Goal: Browse casually: Explore the website without a specific task or goal

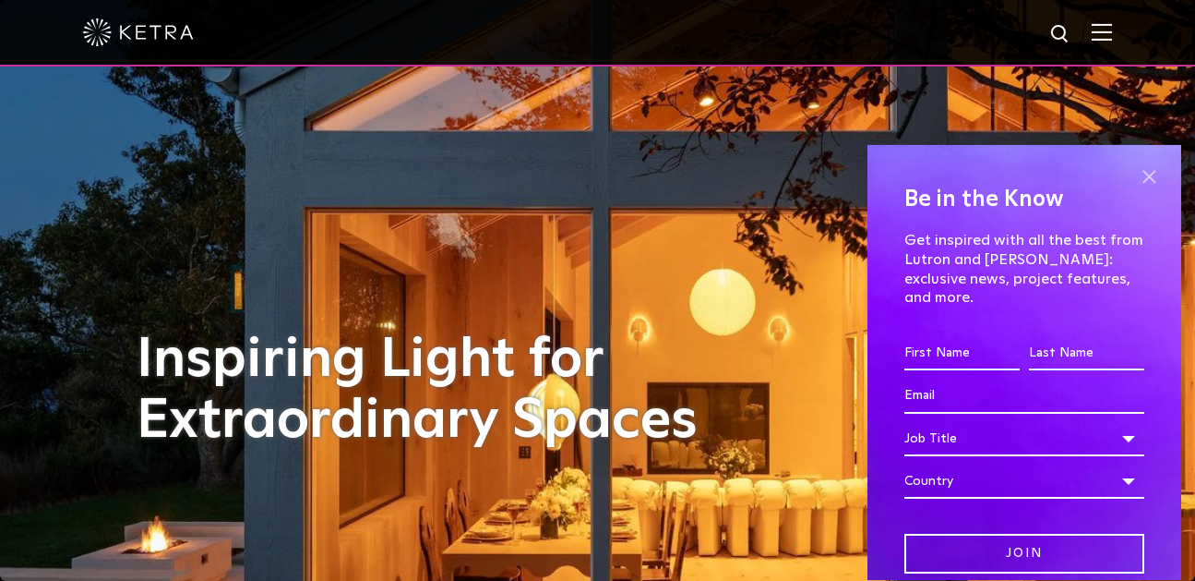
click at [1153, 178] on span at bounding box center [1149, 177] width 28 height 28
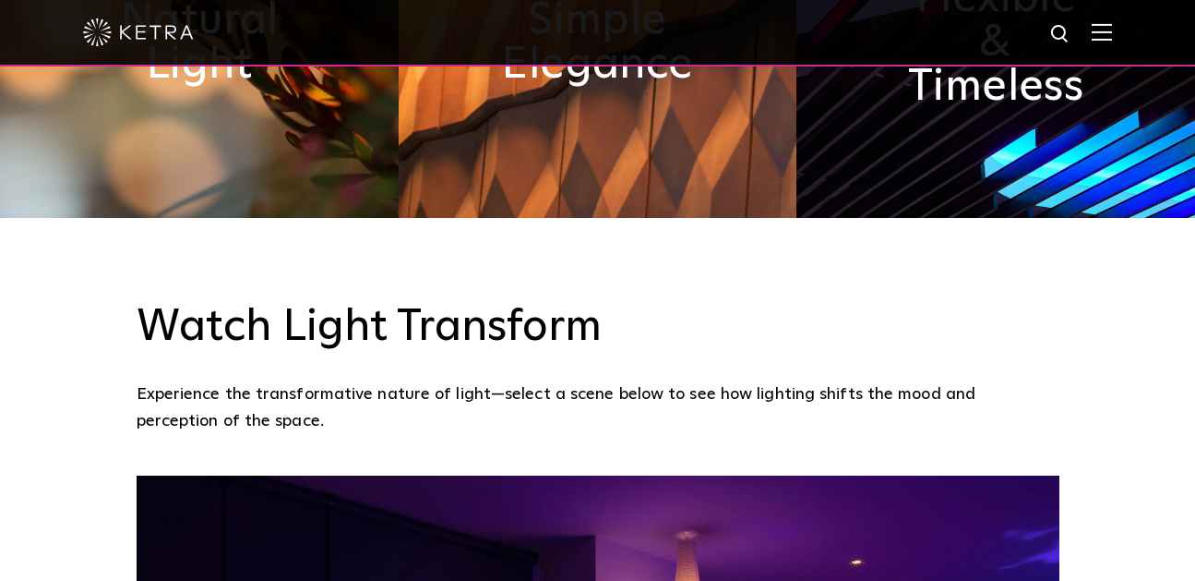
scroll to position [775, 0]
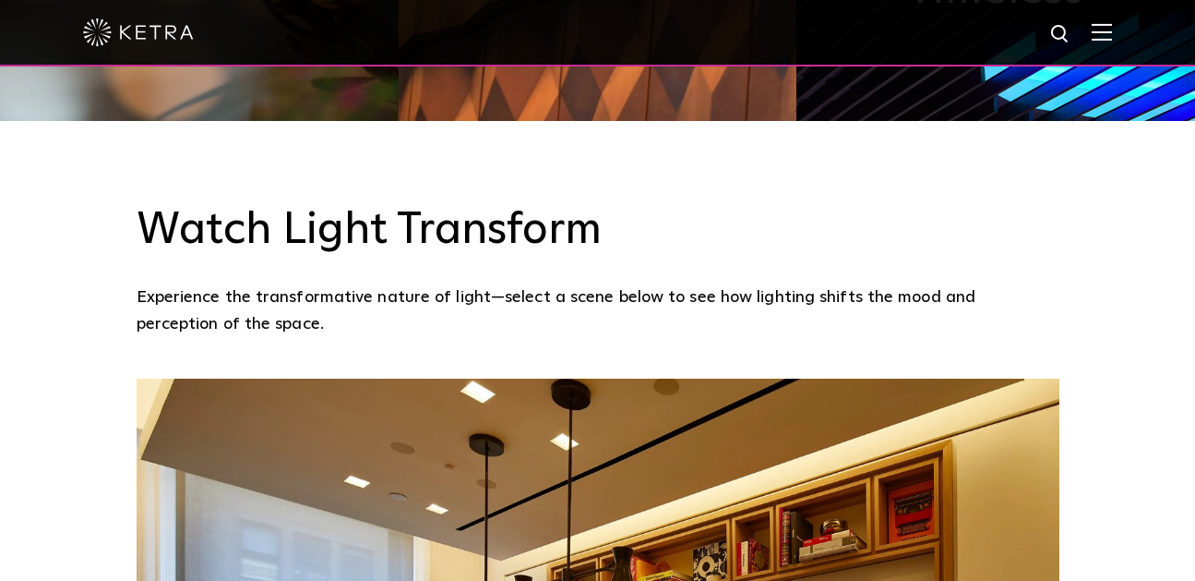
scroll to position [1551, 0]
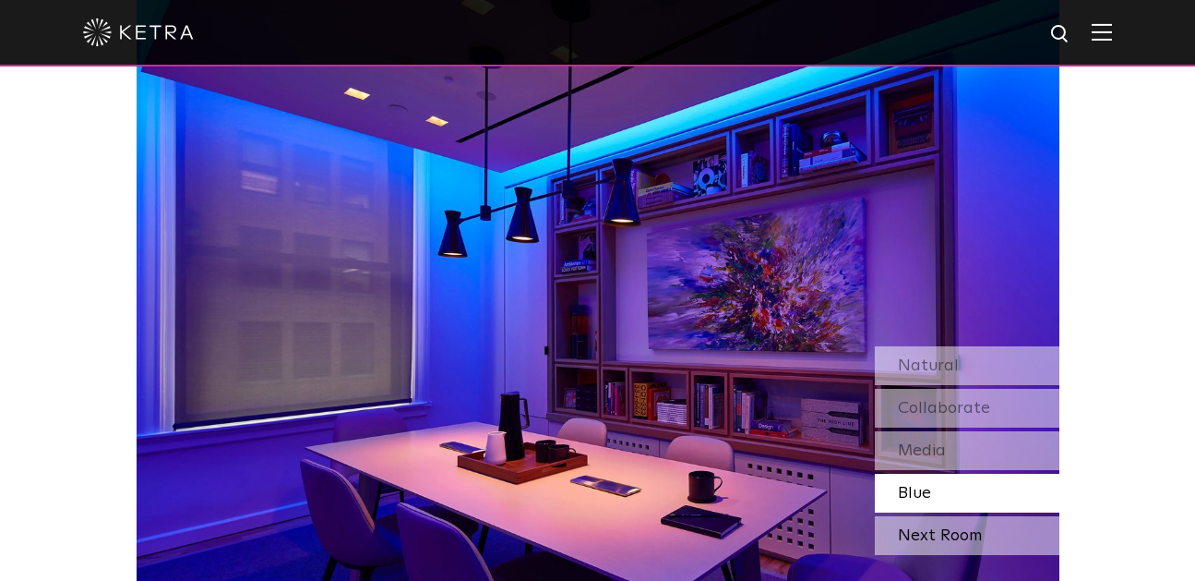
click at [934, 516] on div "Next Room" at bounding box center [967, 535] width 185 height 39
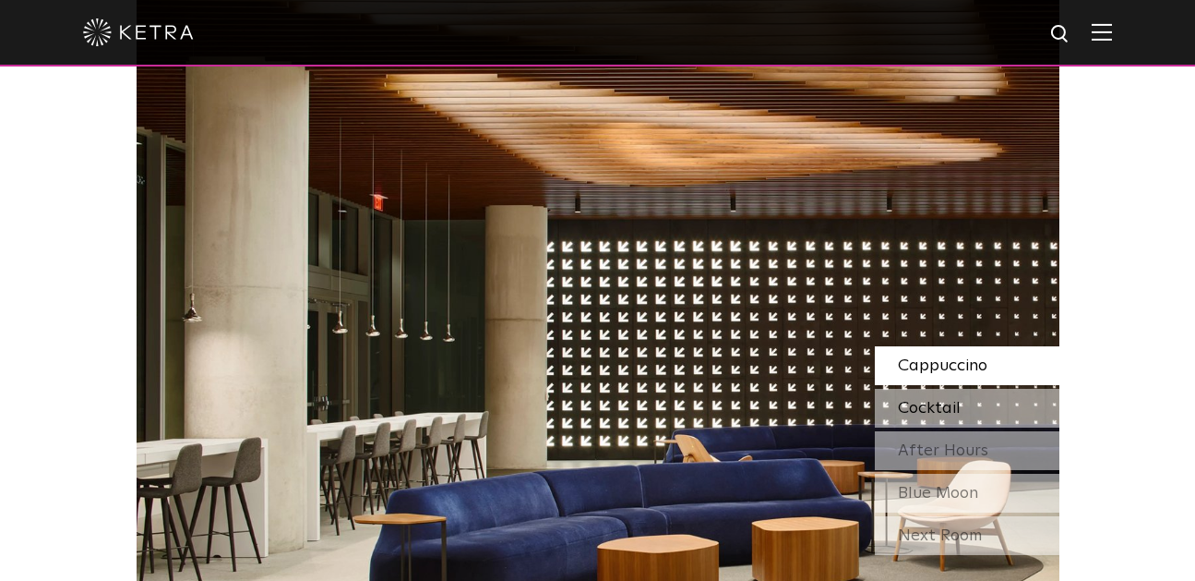
click at [934, 400] on span "Cocktail" at bounding box center [929, 408] width 63 height 17
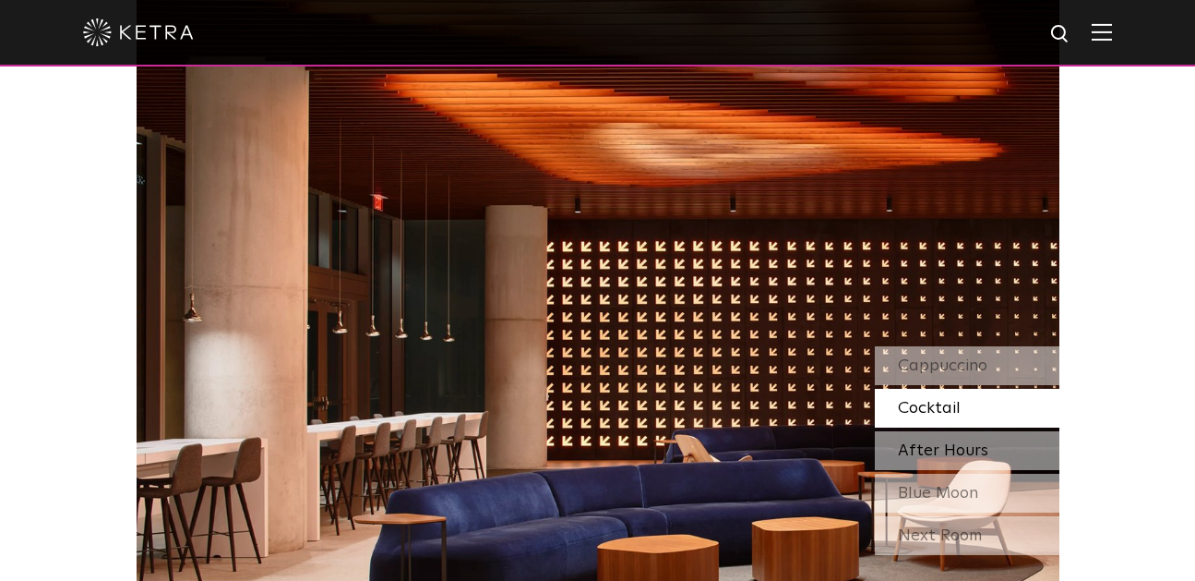
click at [931, 442] on span "After Hours" at bounding box center [943, 450] width 90 height 17
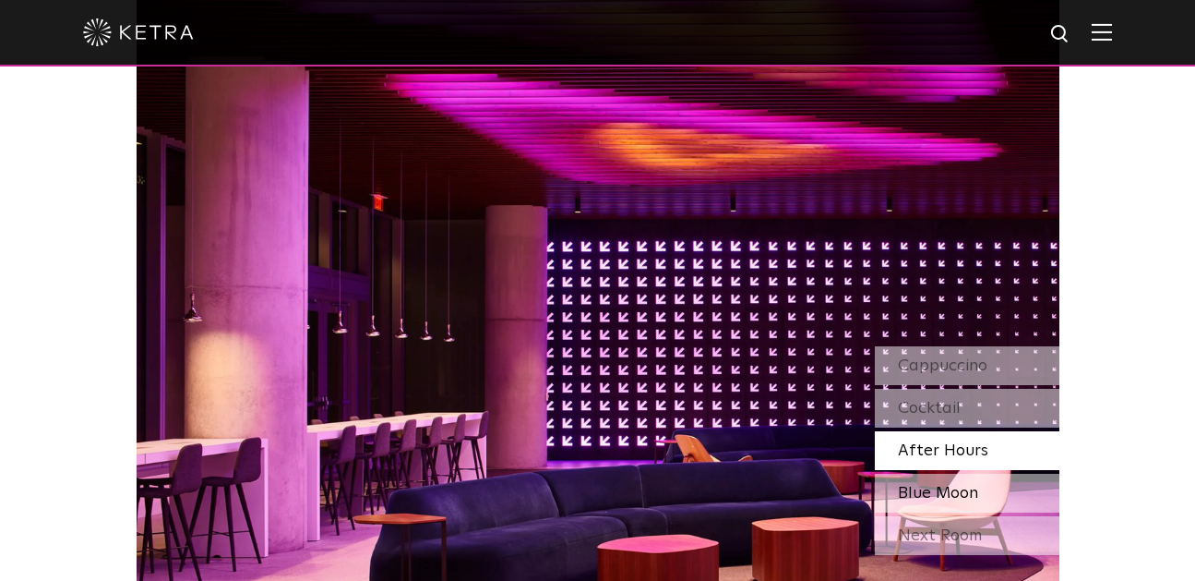
click at [936, 485] on span "Blue Moon" at bounding box center [938, 493] width 80 height 17
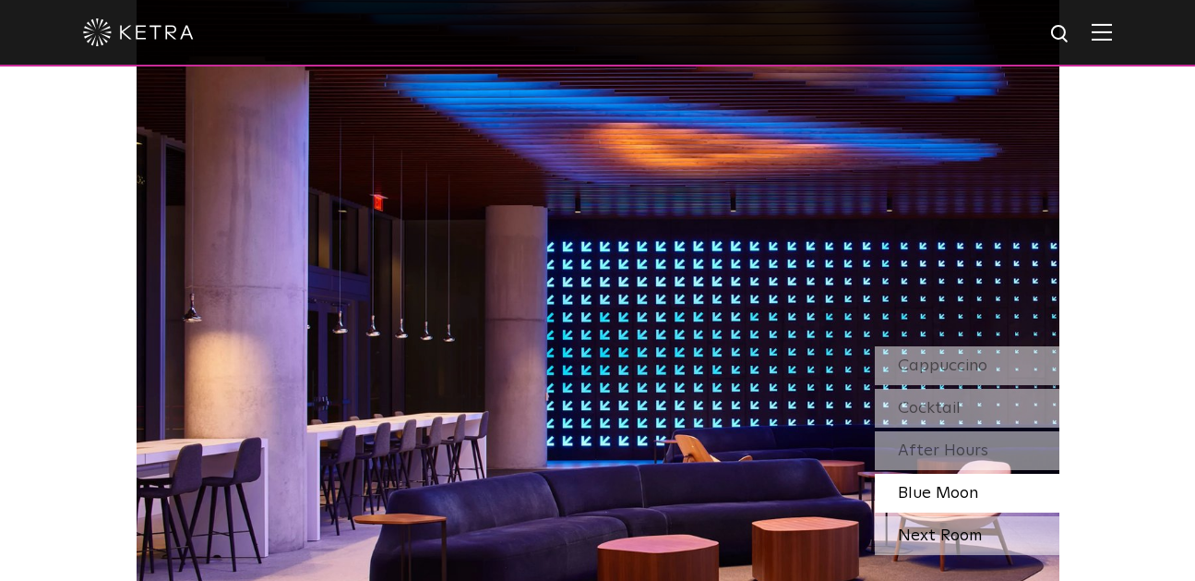
click at [943, 516] on div "Next Room" at bounding box center [967, 535] width 185 height 39
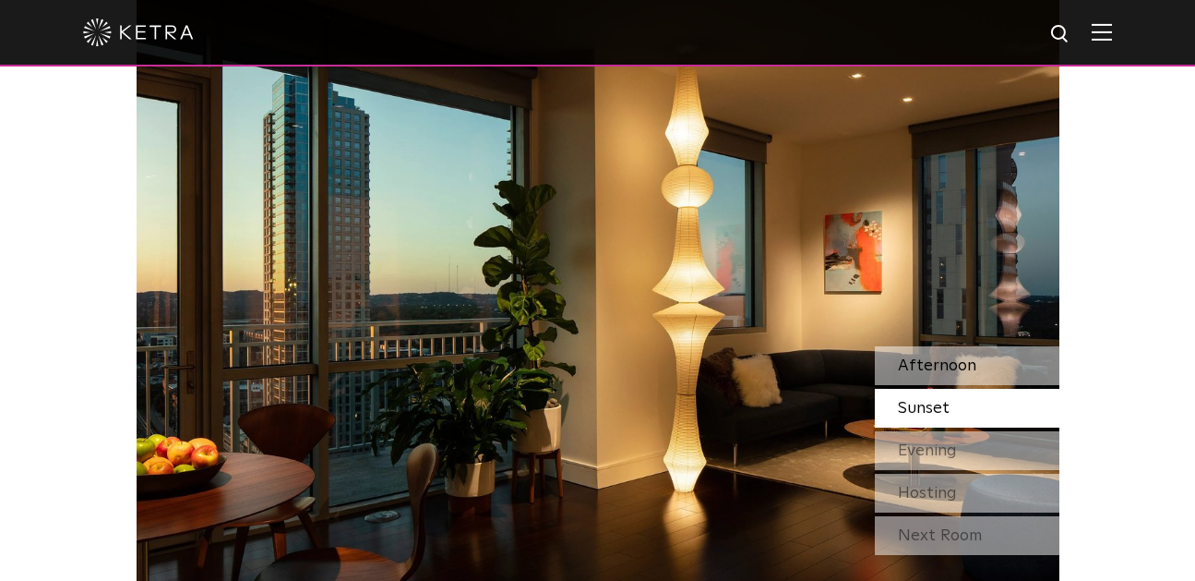
click at [933, 346] on div "Afternoon" at bounding box center [967, 365] width 185 height 39
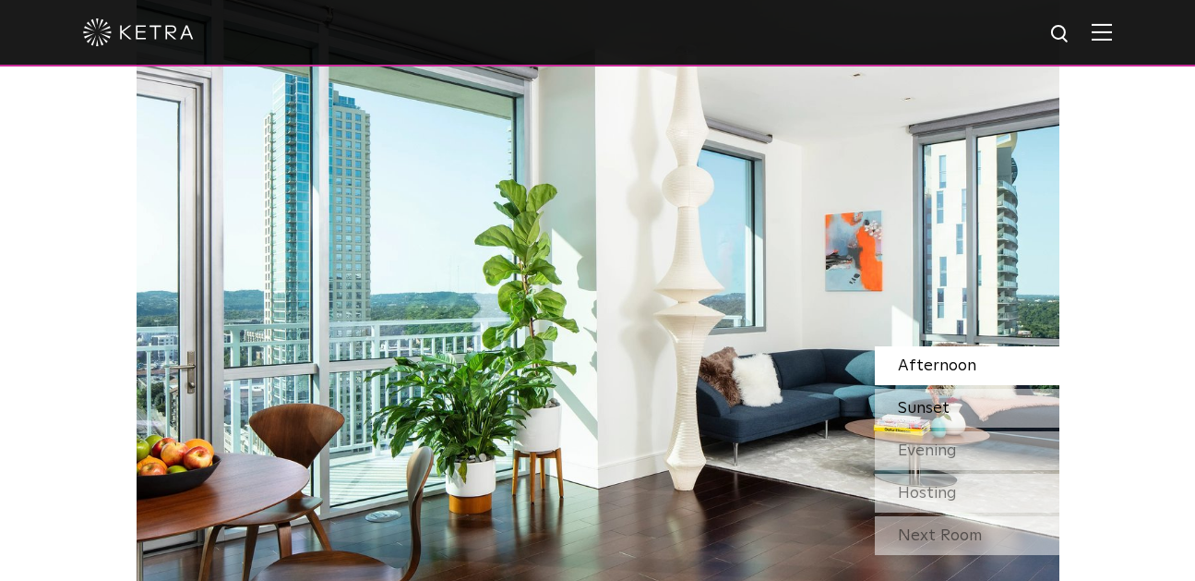
click at [945, 400] on span "Sunset" at bounding box center [924, 408] width 52 height 17
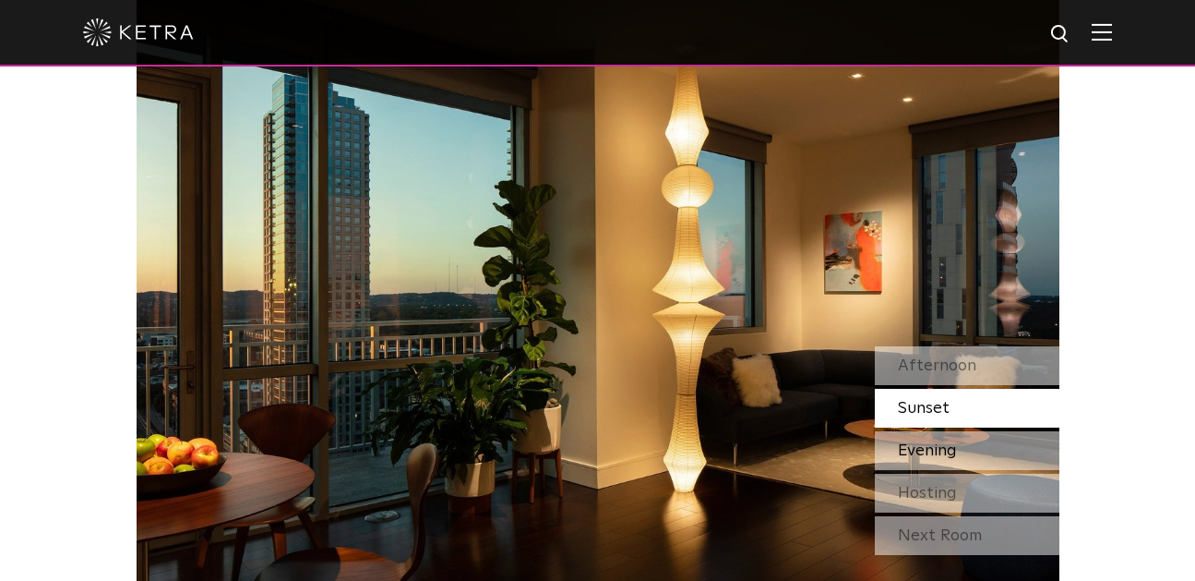
click at [934, 442] on span "Evening" at bounding box center [927, 450] width 59 height 17
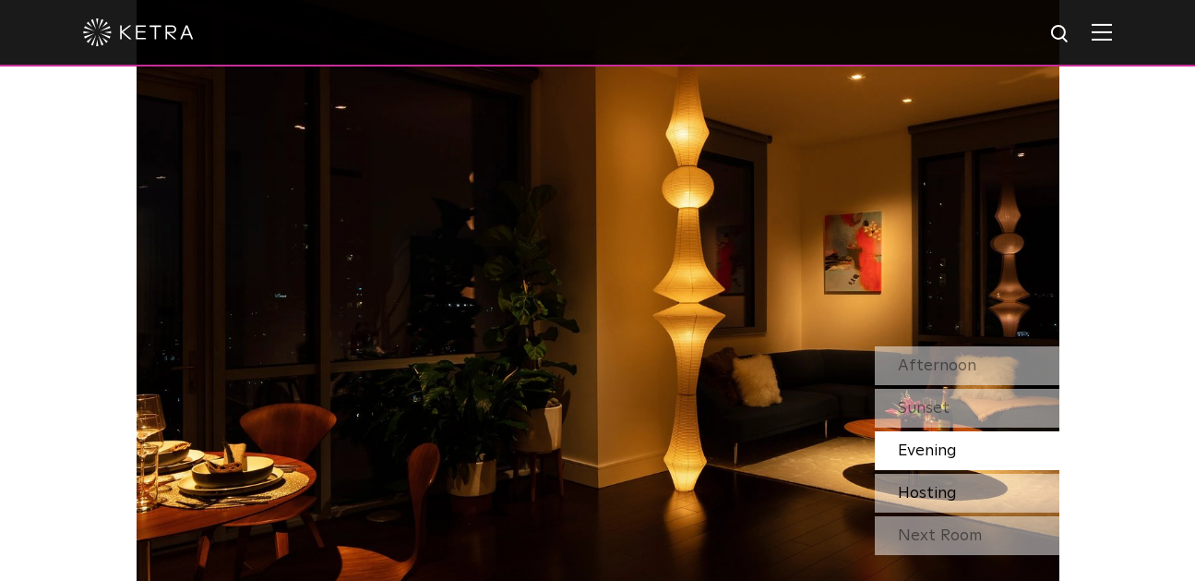
click at [939, 485] on span "Hosting" at bounding box center [927, 493] width 59 height 17
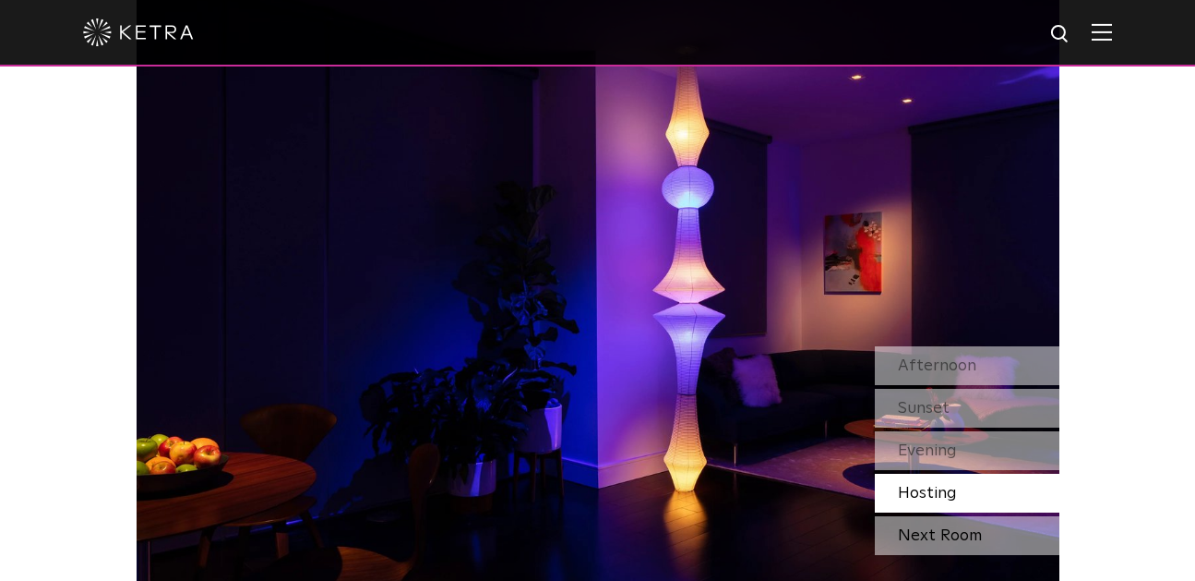
click at [934, 516] on div "Next Room" at bounding box center [967, 535] width 185 height 39
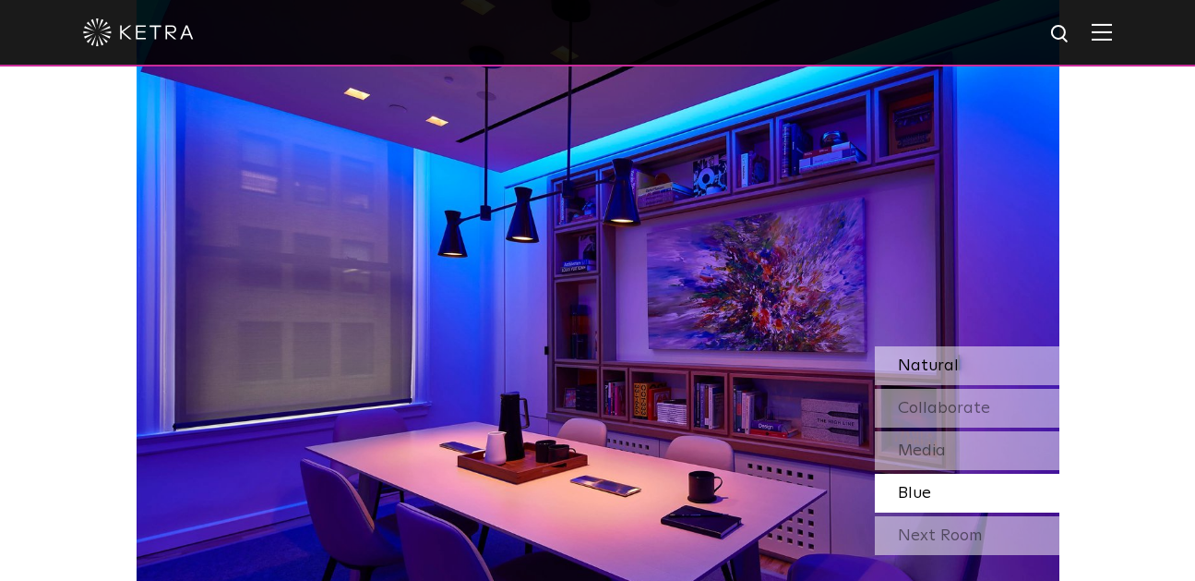
click at [928, 357] on span "Natural" at bounding box center [928, 365] width 61 height 17
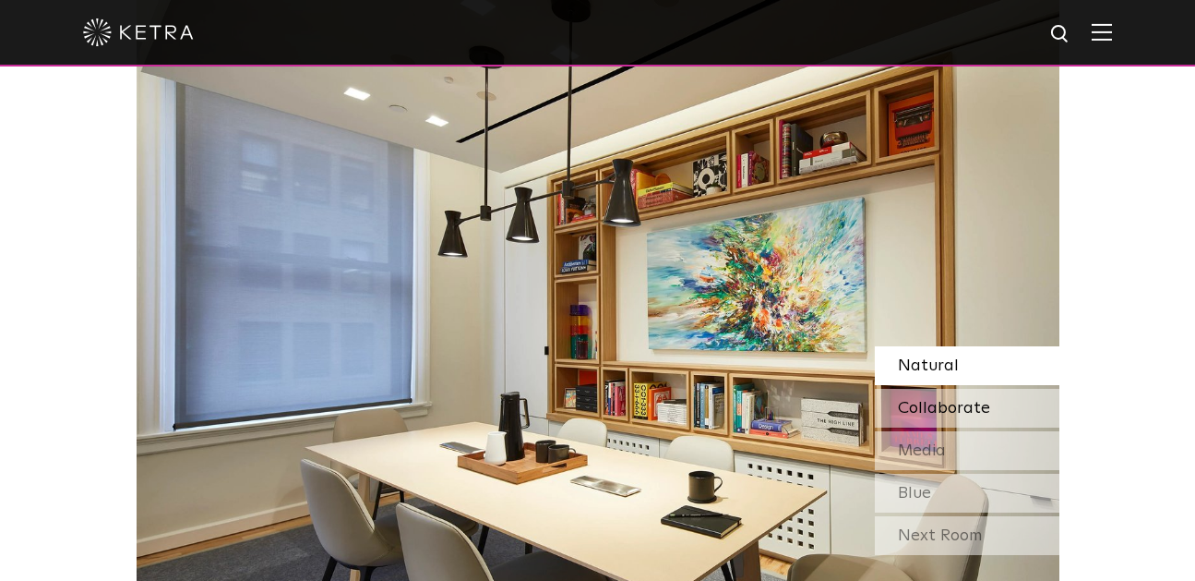
click at [928, 400] on span "Collaborate" at bounding box center [944, 408] width 92 height 17
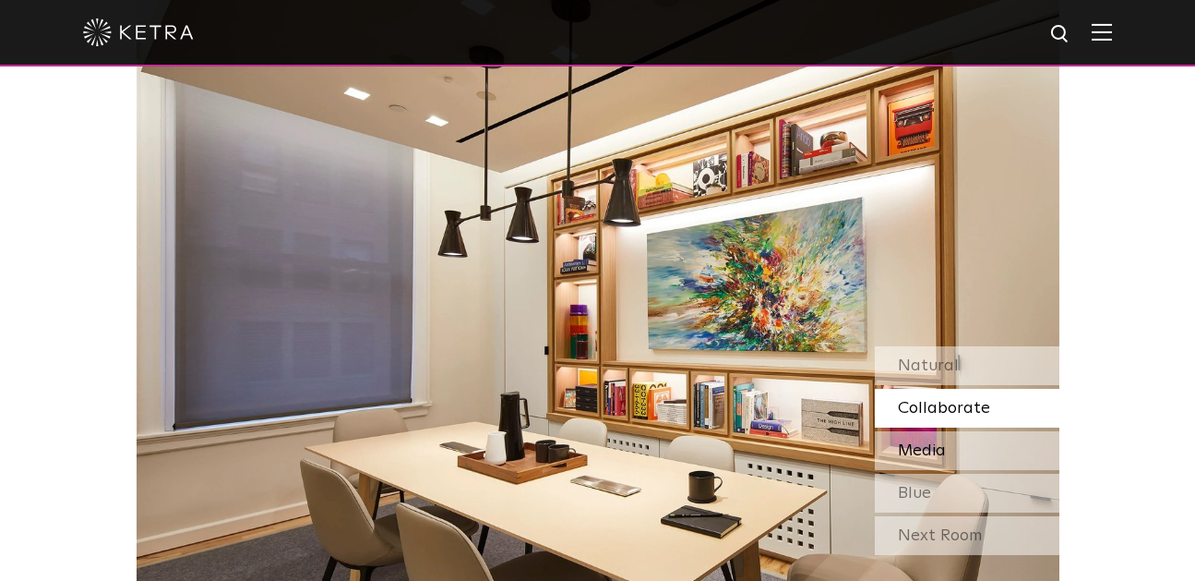
click at [923, 442] on span "Media" at bounding box center [922, 450] width 48 height 17
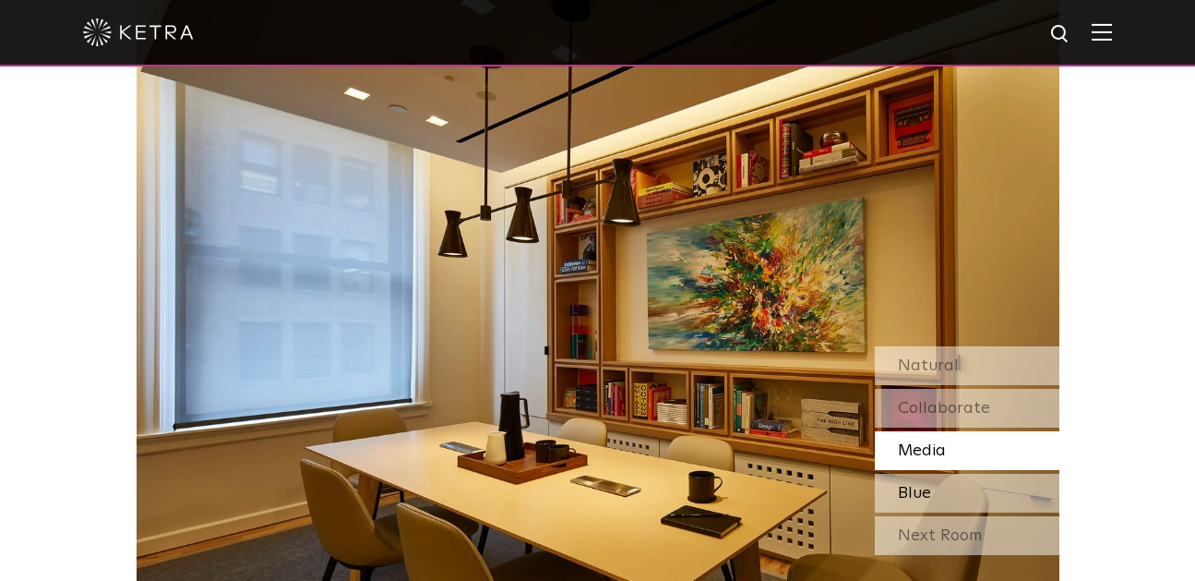
click at [931, 473] on div "Blue" at bounding box center [967, 492] width 185 height 39
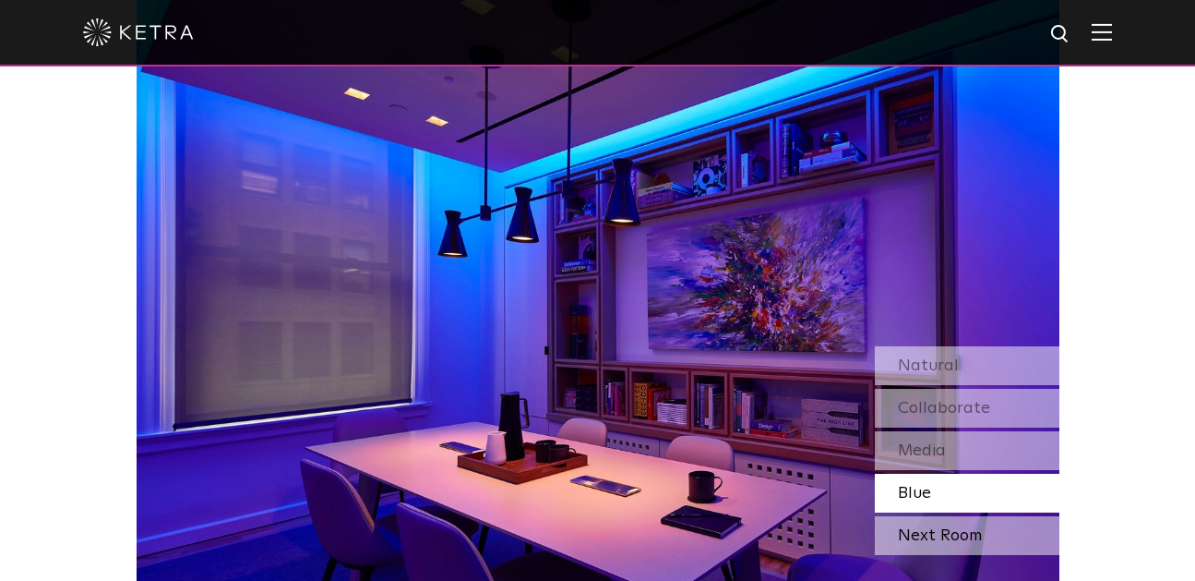
click at [929, 516] on div "Next Room" at bounding box center [967, 535] width 185 height 39
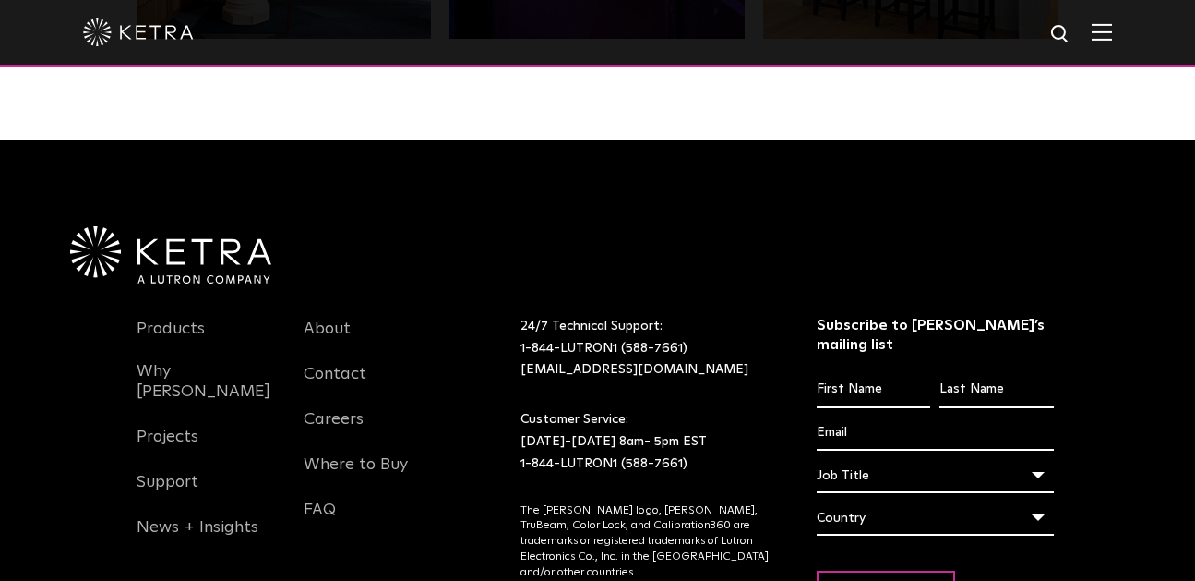
scroll to position [3885, 0]
